Goal: Navigation & Orientation: Find specific page/section

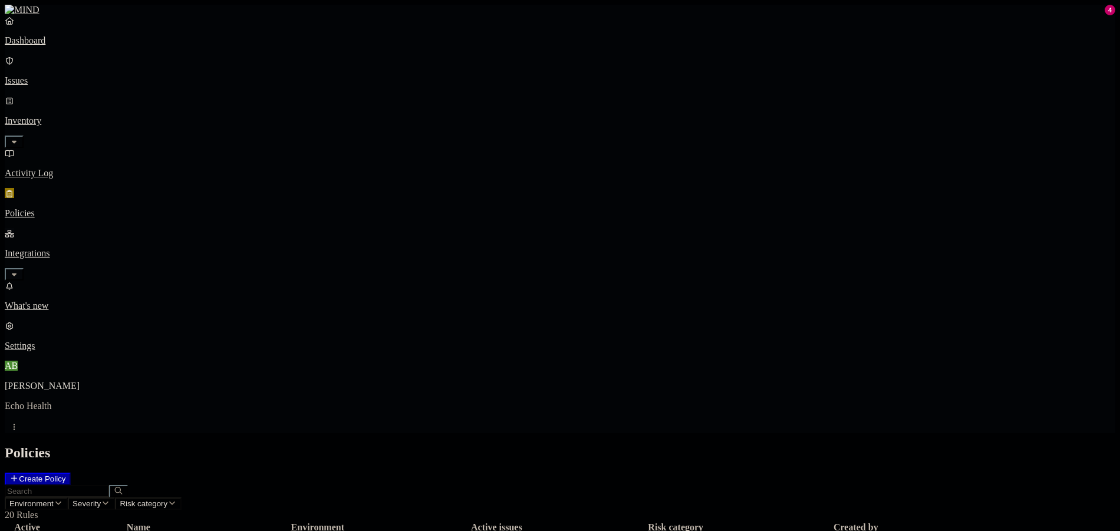
click at [16, 273] on icon "button" at bounding box center [14, 274] width 5 height 3
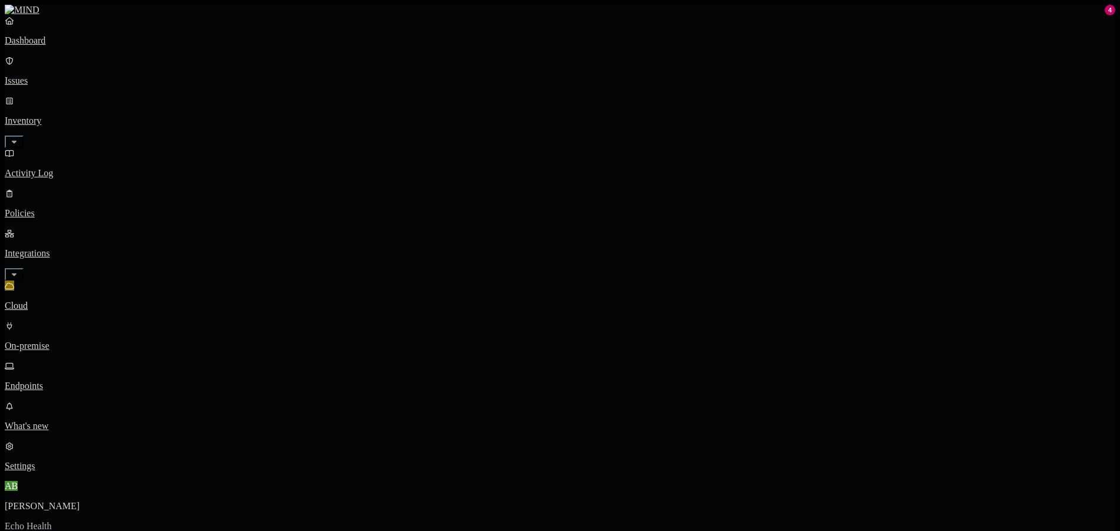
click at [80, 381] on p "Endpoints" at bounding box center [560, 386] width 1110 height 11
